Goal: Task Accomplishment & Management: Manage account settings

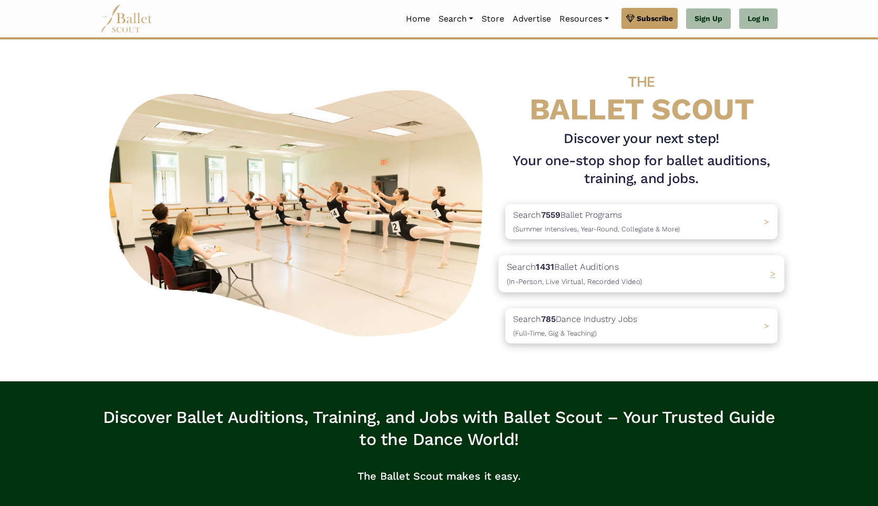
click at [548, 288] on div "Search 1431 Ballet Auditions (In-Person, Live Virtual, Recorded Video) >" at bounding box center [642, 274] width 286 height 37
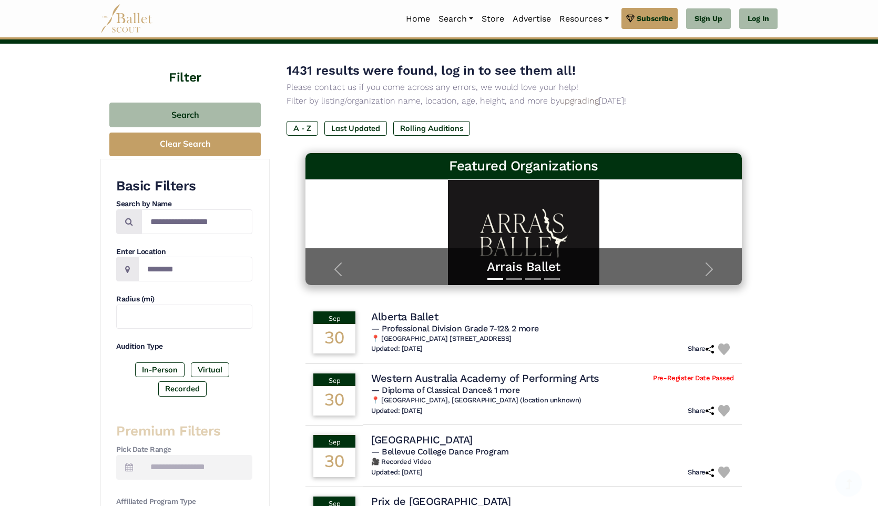
scroll to position [60, 0]
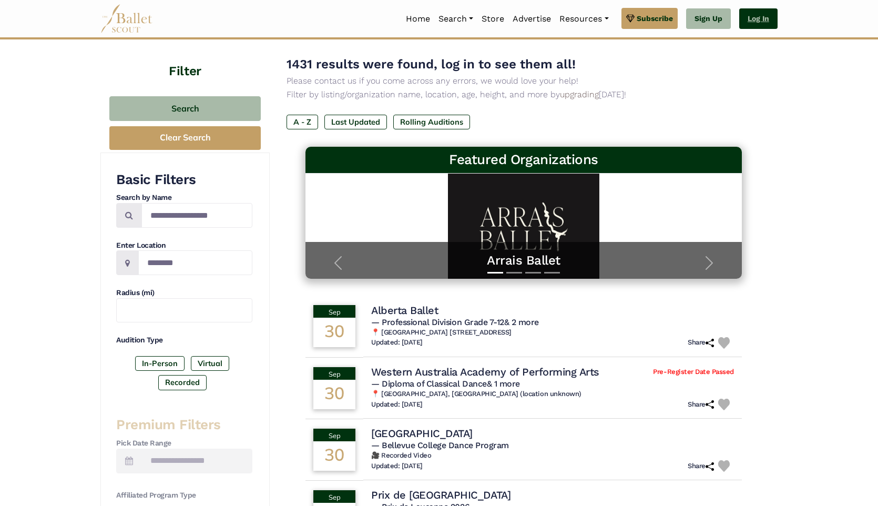
click at [744, 22] on link "Log In" at bounding box center [758, 18] width 38 height 21
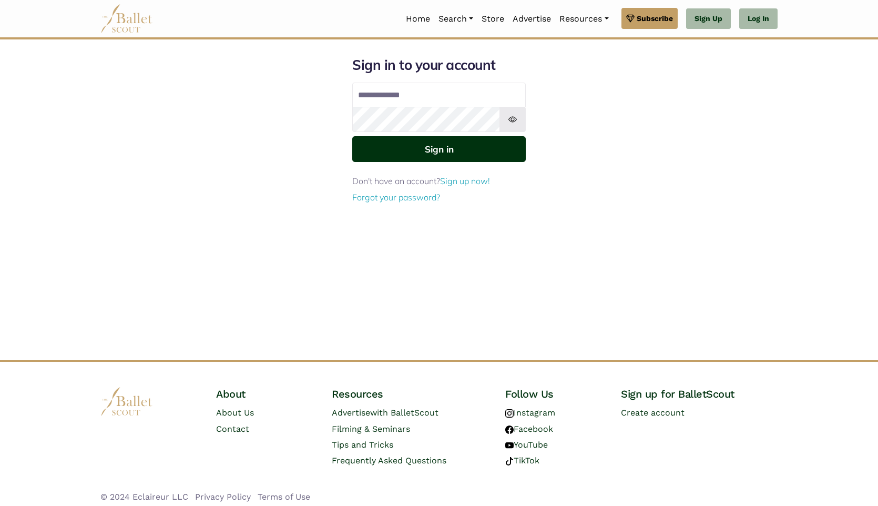
type input "**********"
click at [467, 157] on button "Sign in" at bounding box center [439, 149] width 174 height 26
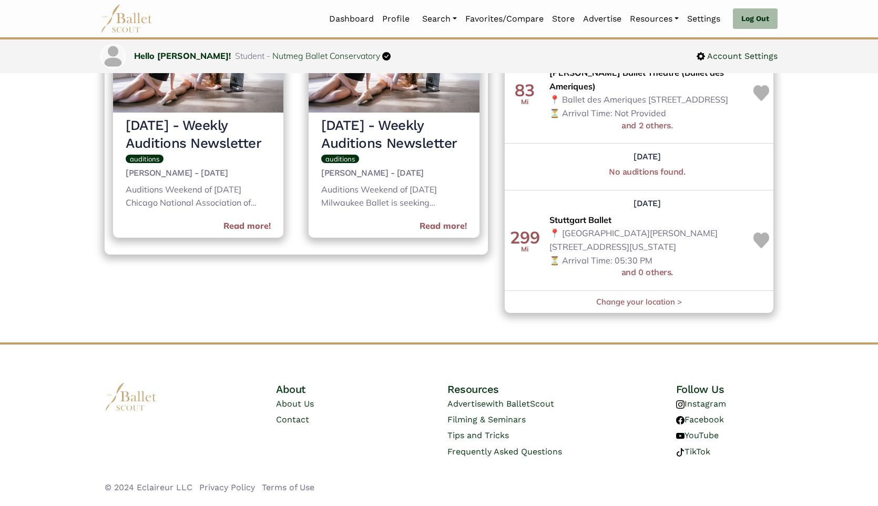
scroll to position [540, 0]
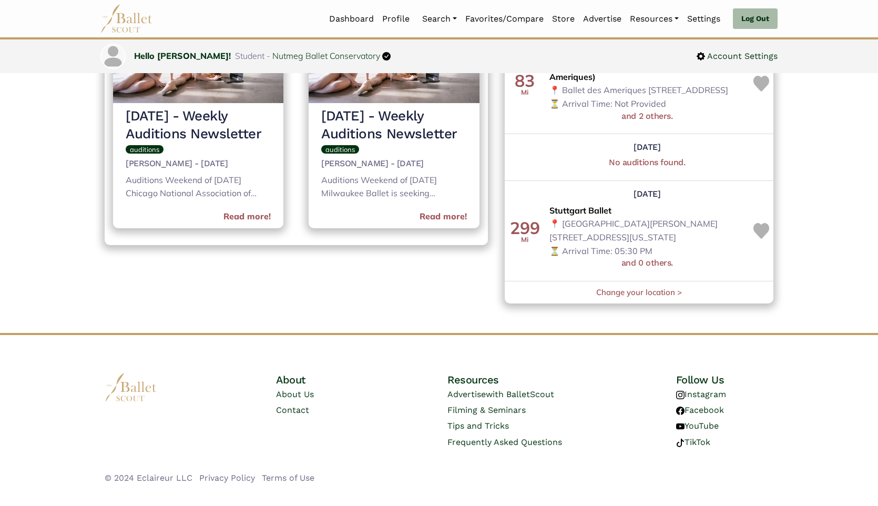
click at [564, 296] on div "Change your location >" at bounding box center [639, 293] width 269 height 14
click at [609, 291] on link "Change your location >" at bounding box center [639, 292] width 86 height 10
